Goal: Book appointment/travel/reservation

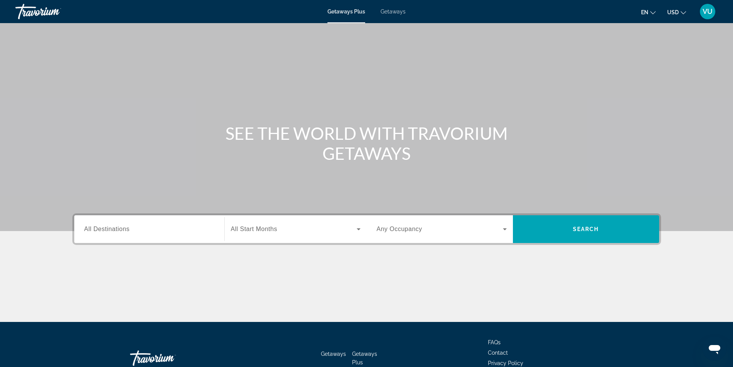
click at [150, 229] on input "Destination All Destinations" at bounding box center [149, 229] width 130 height 9
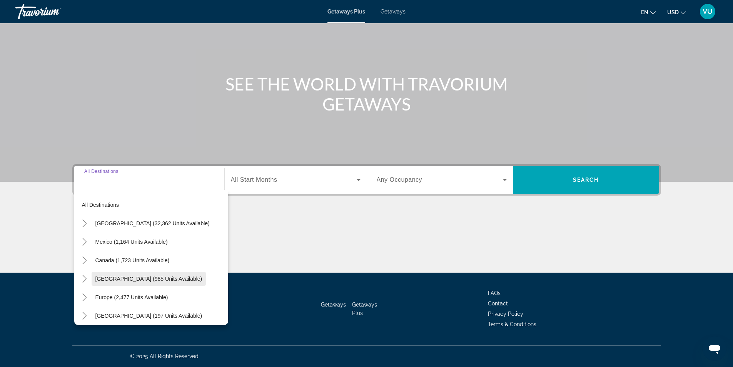
scroll to position [9, 0]
click at [110, 278] on span "[GEOGRAPHIC_DATA] (985 units available)" at bounding box center [148, 279] width 107 height 6
type input "**********"
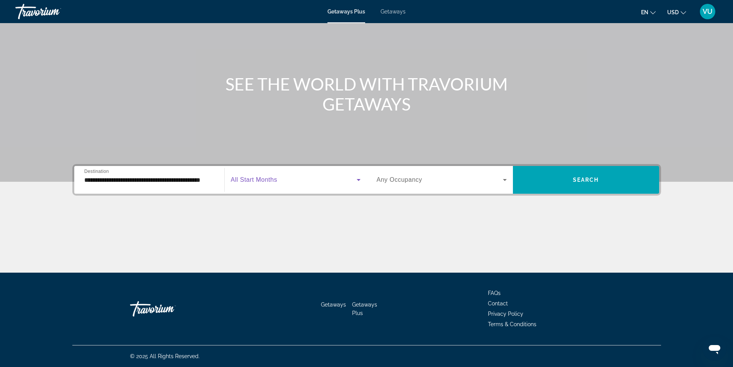
click at [343, 181] on span "Search widget" at bounding box center [294, 179] width 126 height 9
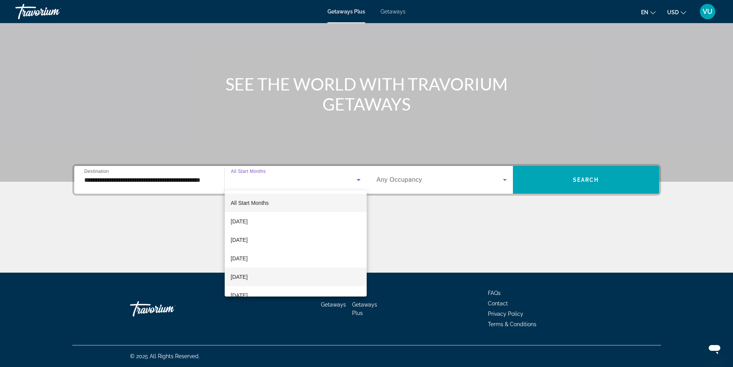
click at [238, 276] on span "[DATE]" at bounding box center [239, 276] width 17 height 9
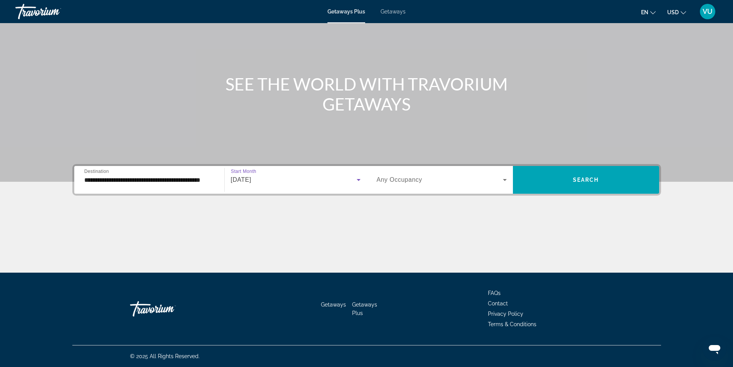
click at [493, 185] on div "Search widget" at bounding box center [442, 180] width 130 height 22
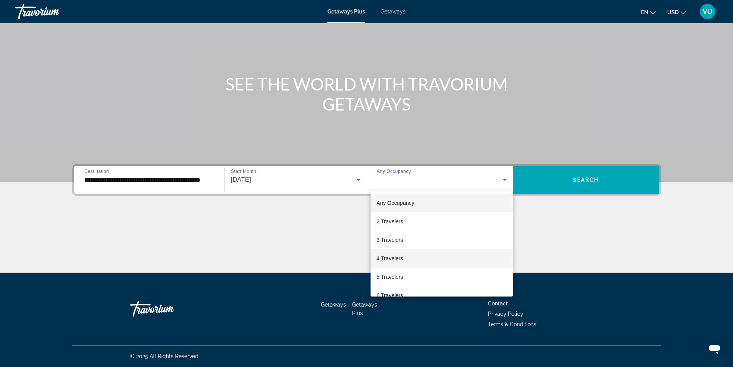
click at [382, 257] on span "4 Travelers" at bounding box center [390, 258] width 27 height 9
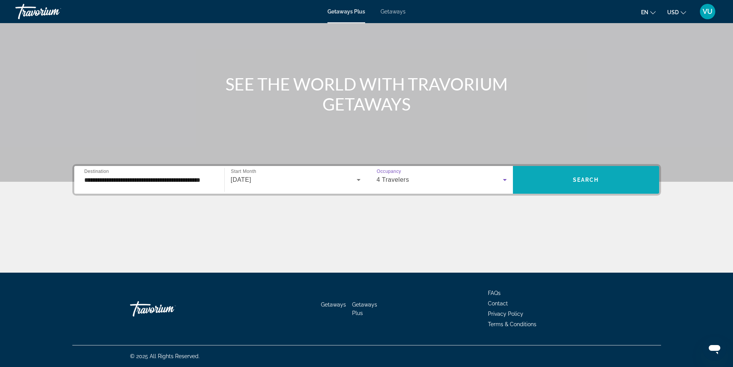
click at [593, 175] on span "Search widget" at bounding box center [586, 180] width 146 height 18
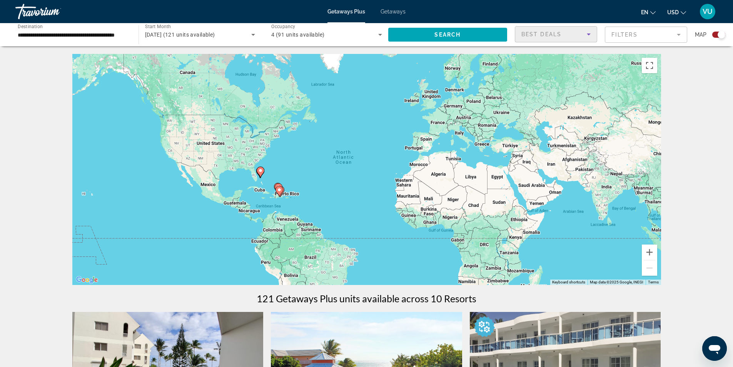
click at [578, 37] on div "Best Deals" at bounding box center [554, 34] width 65 height 9
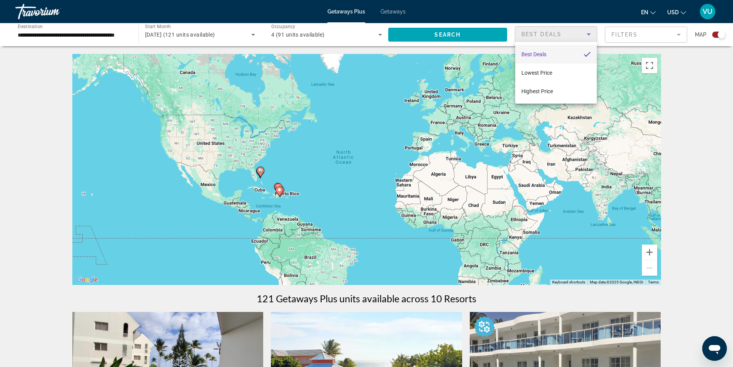
drag, startPoint x: 720, startPoint y: 99, endPoint x: 715, endPoint y: 94, distance: 6.6
click at [719, 99] on div at bounding box center [366, 183] width 733 height 367
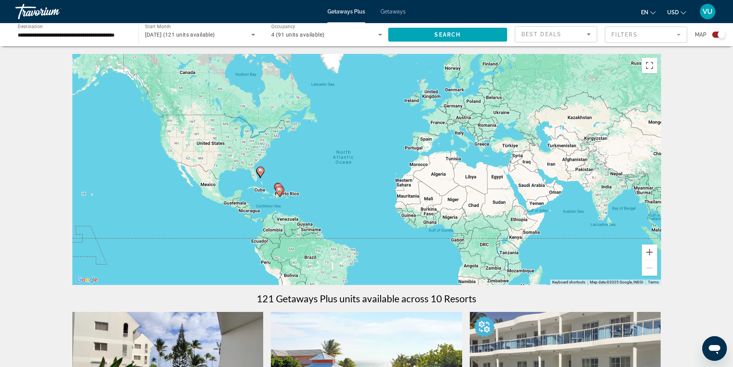
click at [676, 37] on mat-form-field "Filters" at bounding box center [646, 35] width 82 height 16
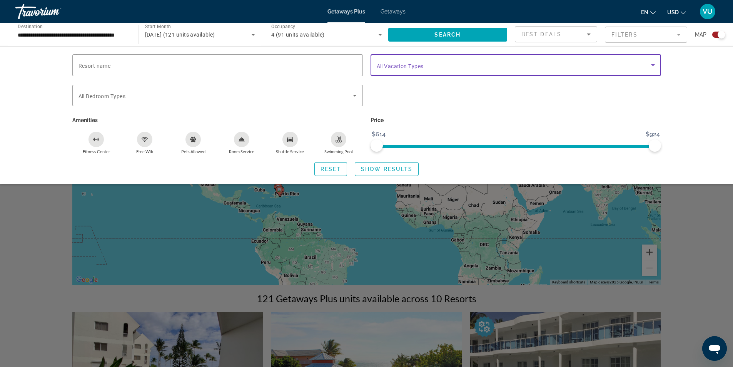
click at [527, 68] on span "Search widget" at bounding box center [514, 64] width 274 height 9
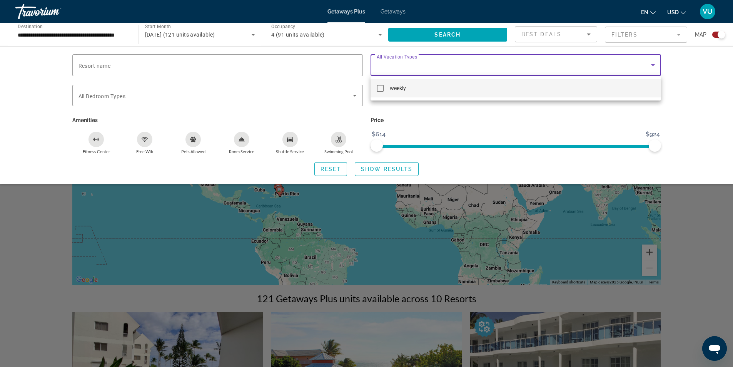
click at [522, 131] on div at bounding box center [366, 183] width 733 height 367
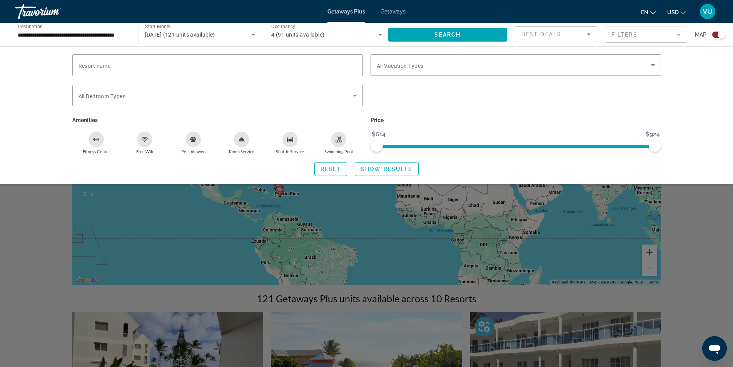
click at [710, 238] on div "Search widget" at bounding box center [366, 240] width 733 height 251
